Goal: Task Accomplishment & Management: Use online tool/utility

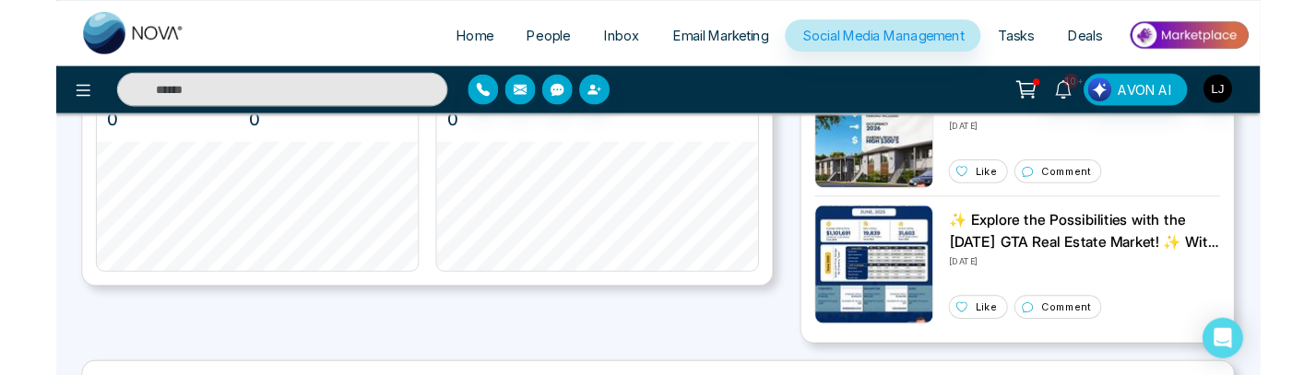
scroll to position [444, 0]
